Goal: Navigation & Orientation: Go to known website

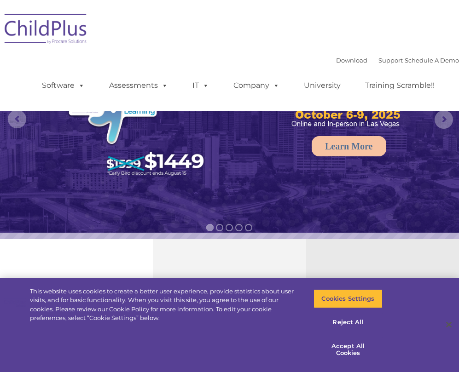
select select "MEDIUM"
click at [451, 326] on button "Close" at bounding box center [448, 325] width 20 height 20
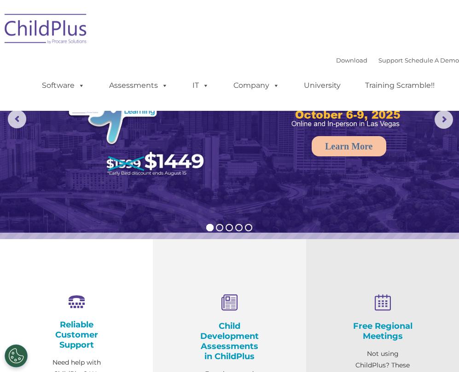
click at [53, 27] on img at bounding box center [46, 30] width 92 height 46
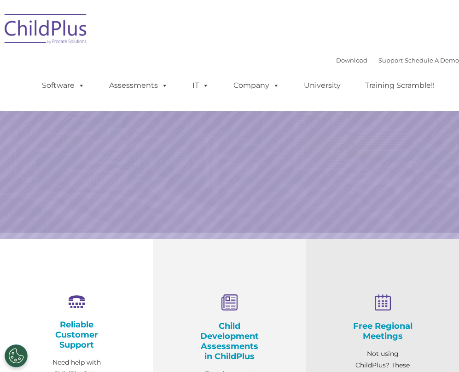
select select "MEDIUM"
